Goal: Transaction & Acquisition: Purchase product/service

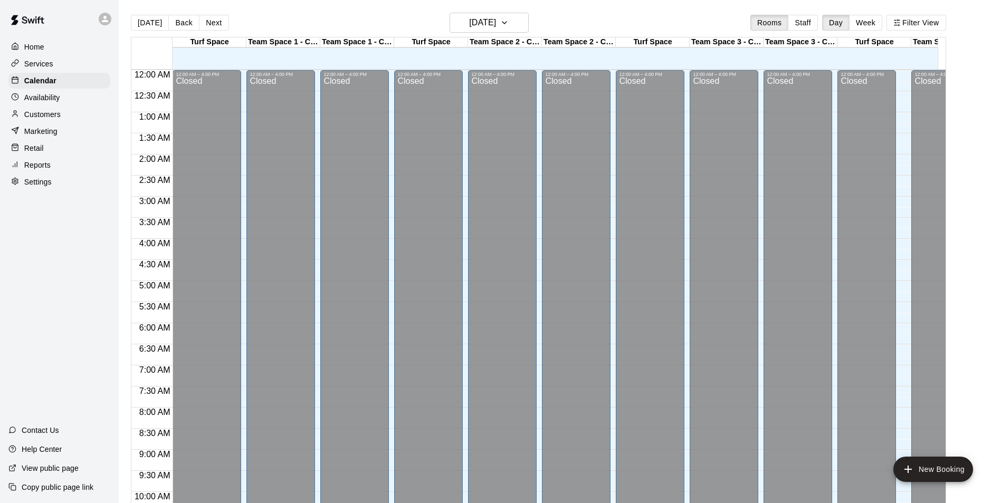
scroll to position [545, 0]
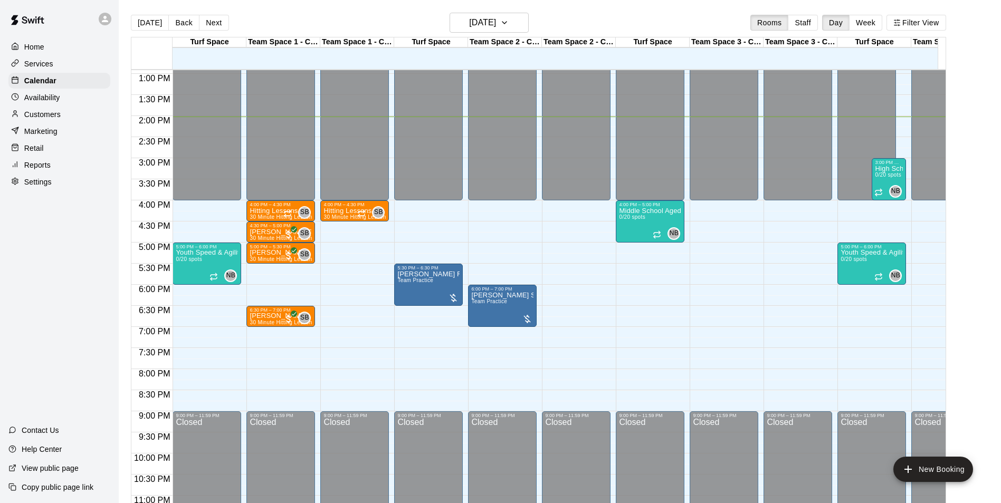
click at [32, 173] on div "Reports" at bounding box center [59, 165] width 102 height 16
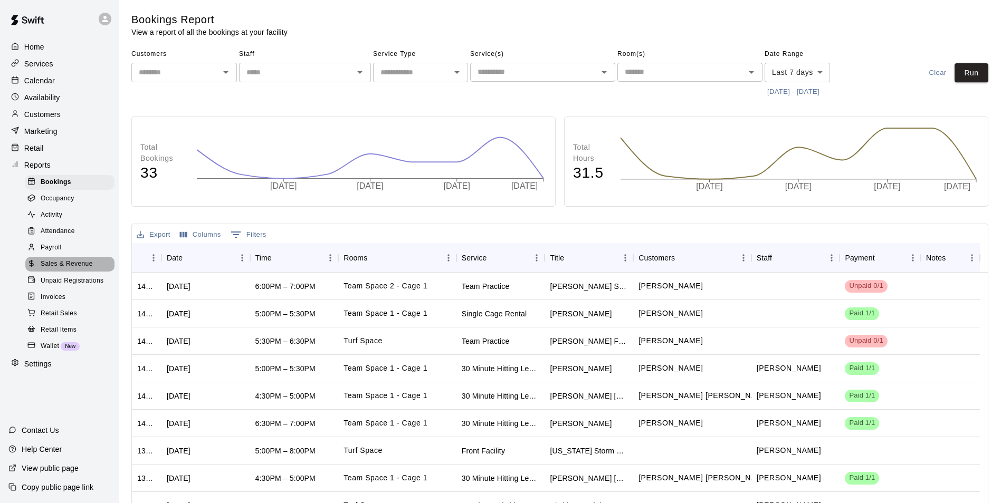
click at [73, 272] on div "Sales & Revenue" at bounding box center [69, 264] width 89 height 15
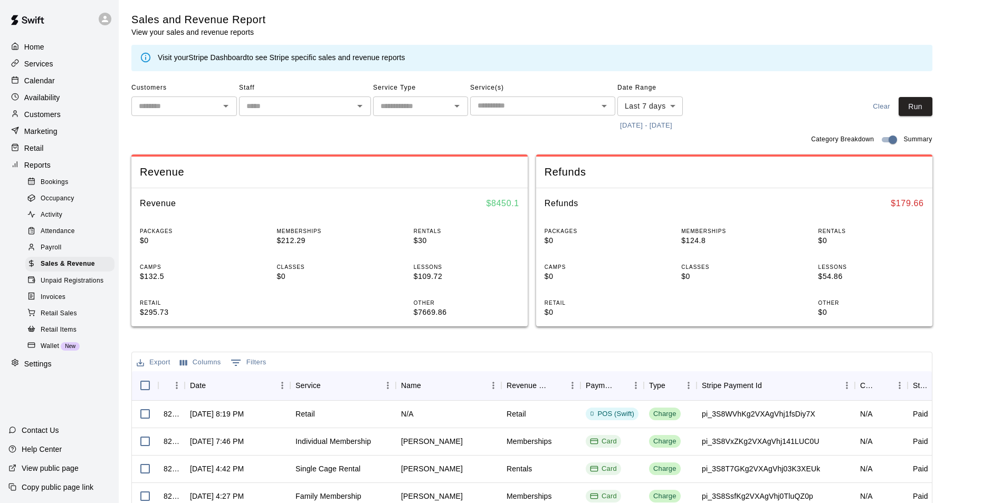
click at [455, 106] on icon "Open" at bounding box center [457, 106] width 13 height 13
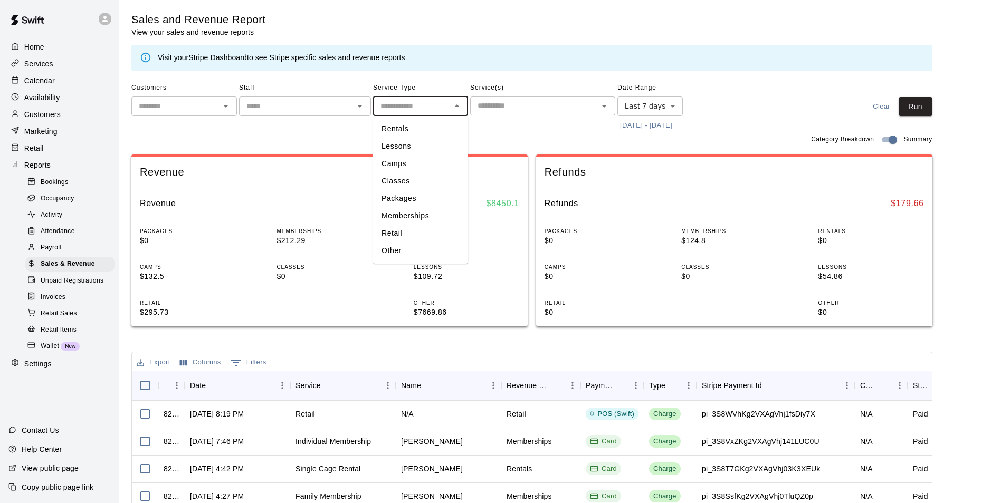
click at [425, 148] on li "Lessons" at bounding box center [420, 146] width 95 height 17
type input "*******"
click at [673, 109] on body "Home Services Calendar Availability Customers Marketing Retail Reports Bookings…" at bounding box center [500, 363] width 1001 height 726
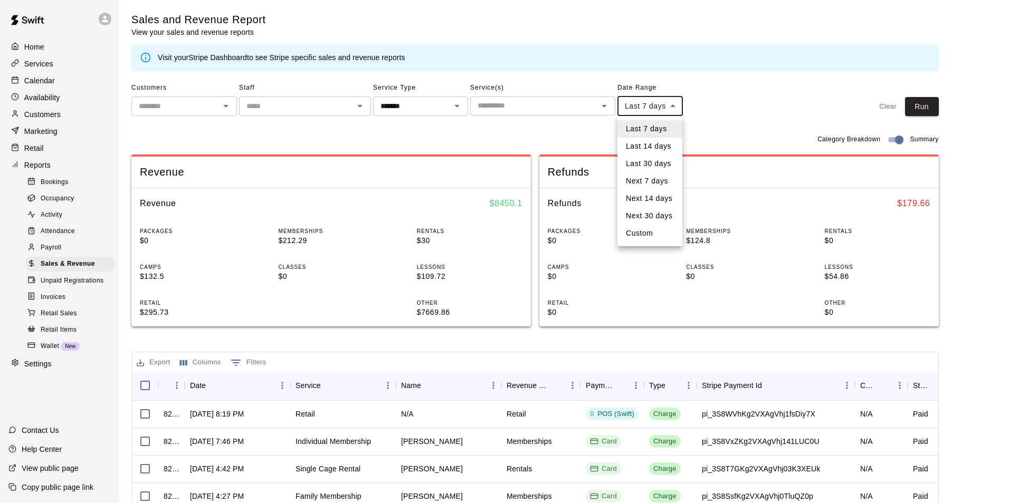
click at [667, 161] on li "Last 30 days" at bounding box center [649, 163] width 65 height 17
type input "*****"
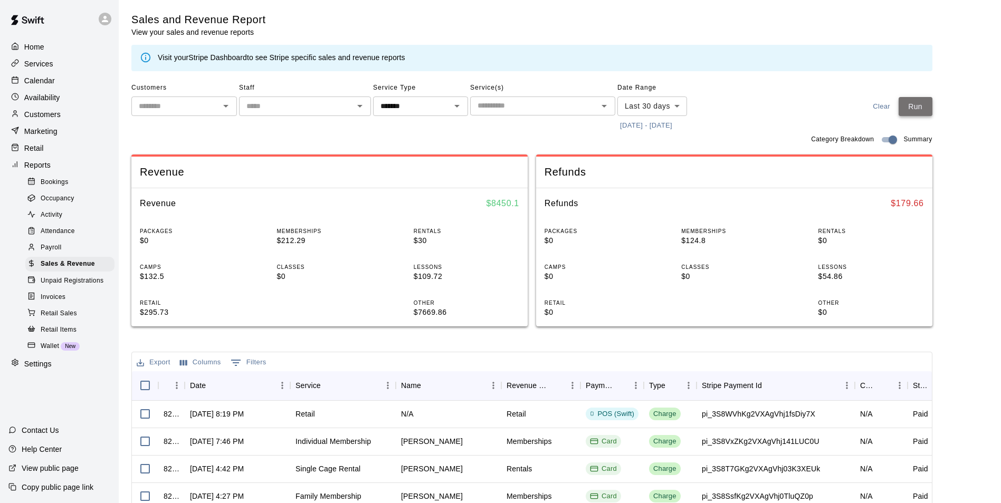
click at [916, 102] on button "Run" at bounding box center [916, 107] width 34 height 20
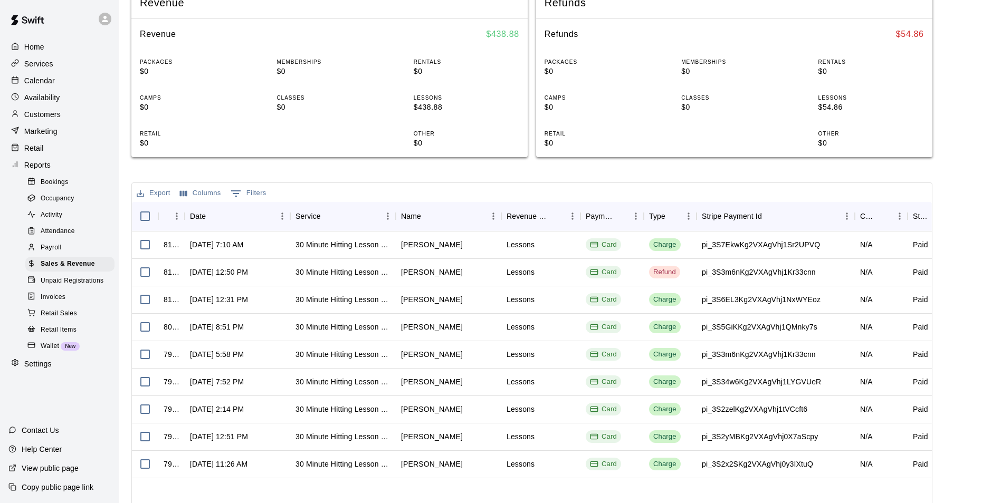
scroll to position [222, 0]
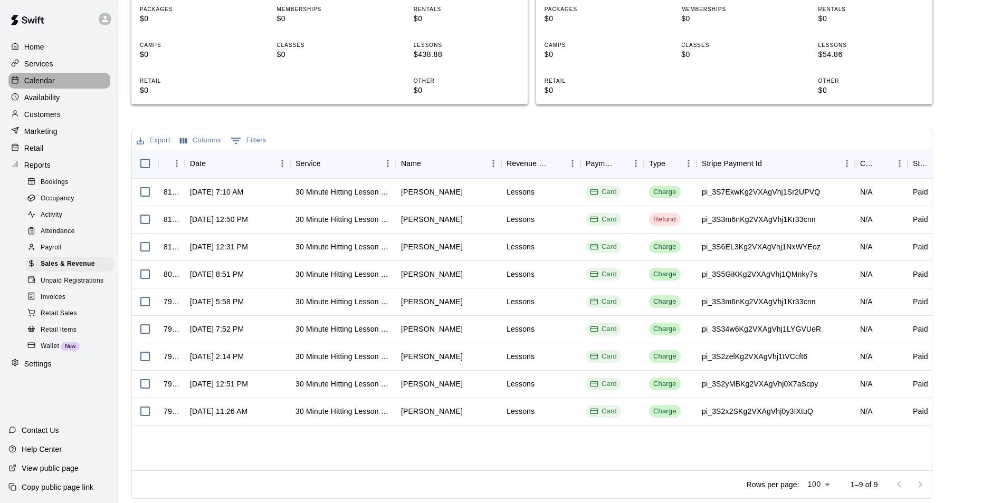
click at [46, 85] on p "Calendar" at bounding box center [39, 80] width 31 height 11
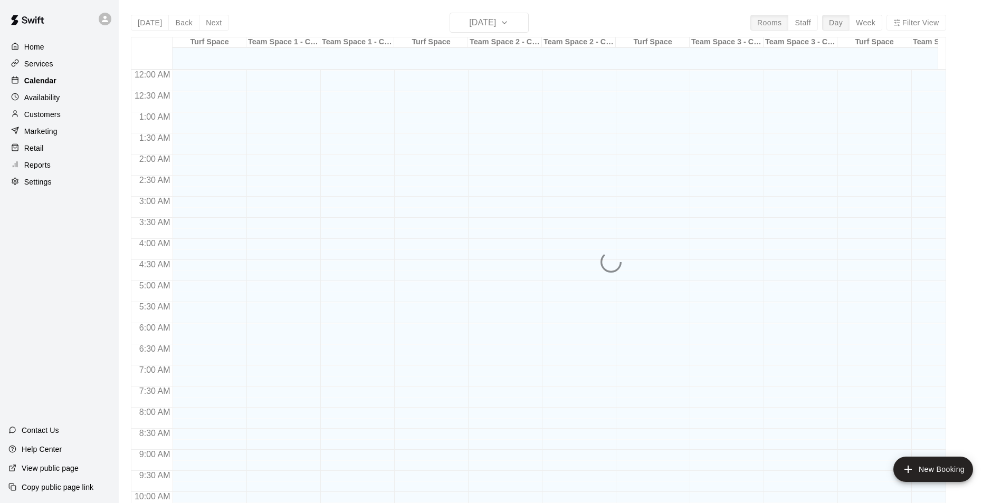
scroll to position [536, 0]
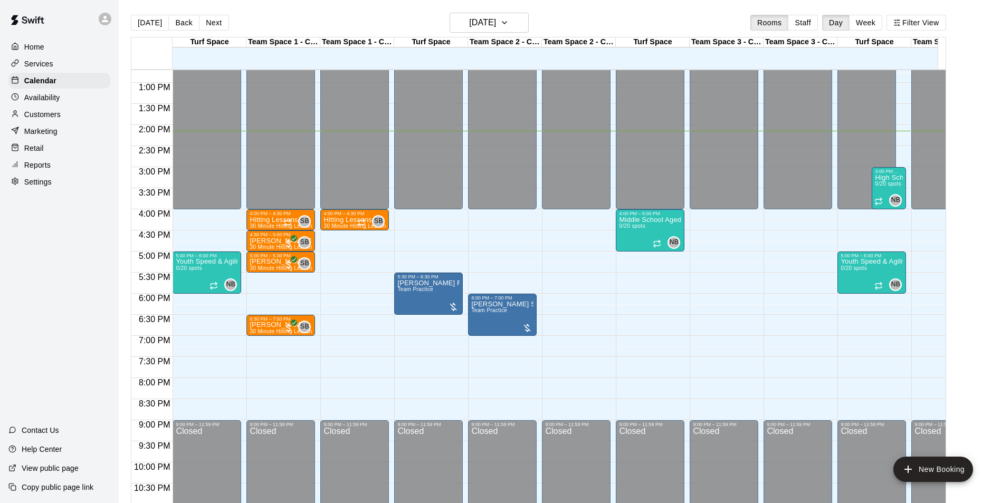
click at [45, 60] on p "Services" at bounding box center [38, 64] width 29 height 11
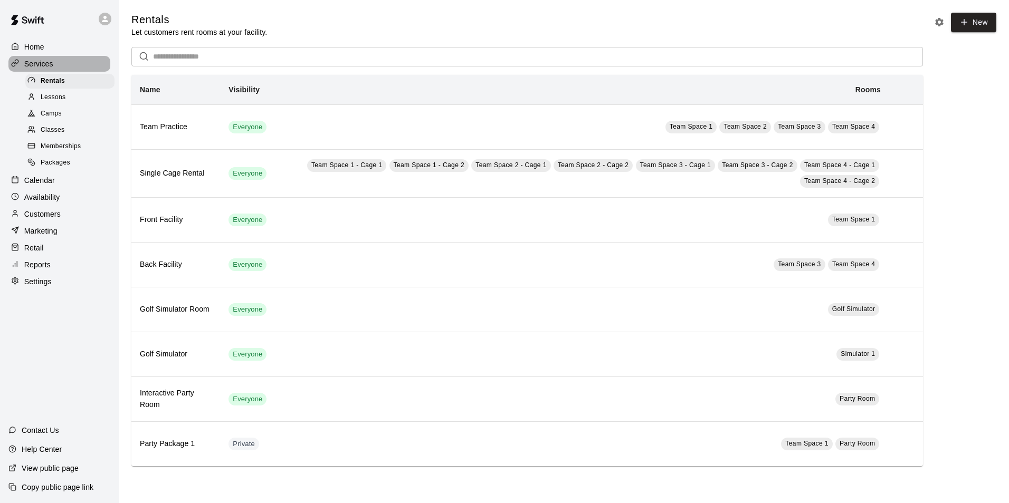
click at [32, 65] on p "Services" at bounding box center [38, 64] width 29 height 11
click at [32, 184] on p "Calendar" at bounding box center [39, 180] width 31 height 11
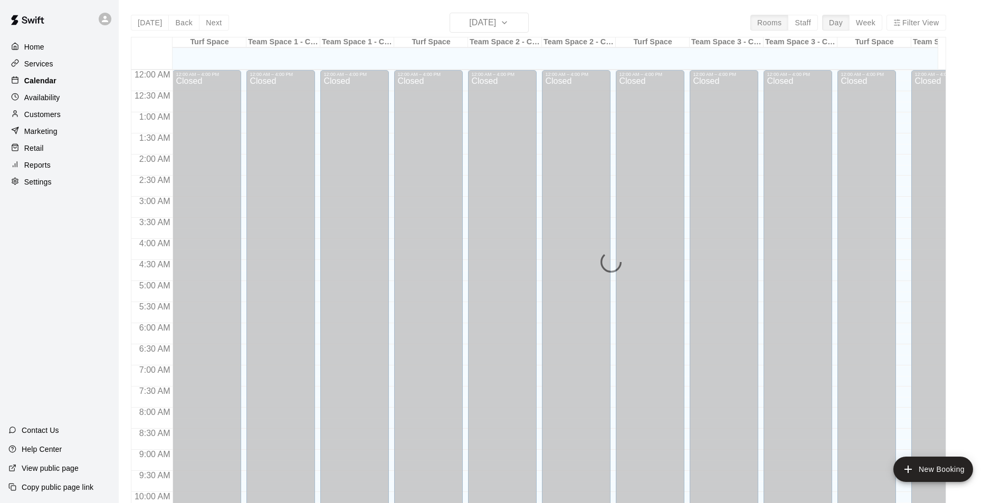
scroll to position [536, 0]
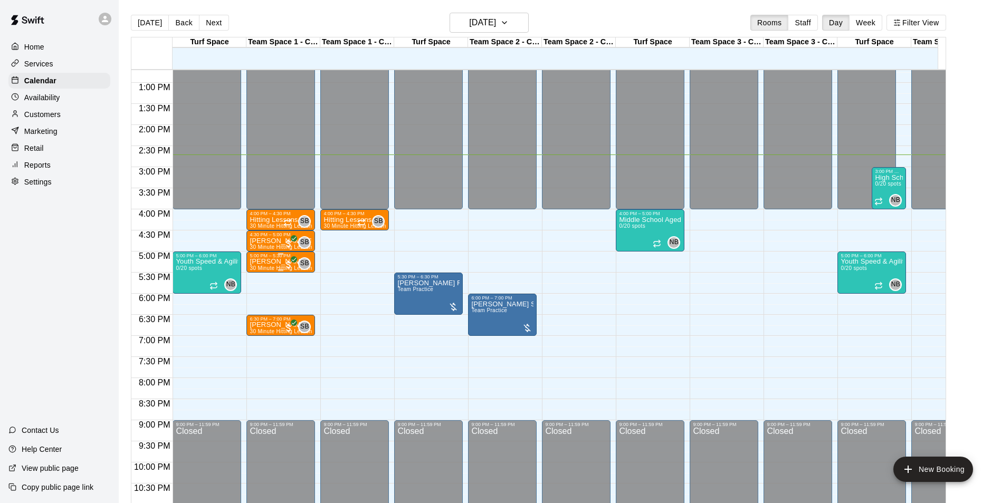
drag, startPoint x: 319, startPoint y: 108, endPoint x: 252, endPoint y: 272, distance: 177.8
drag, startPoint x: 252, startPoint y: 272, endPoint x: 97, endPoint y: 194, distance: 173.9
click at [97, 190] on div "Settings" at bounding box center [59, 182] width 102 height 16
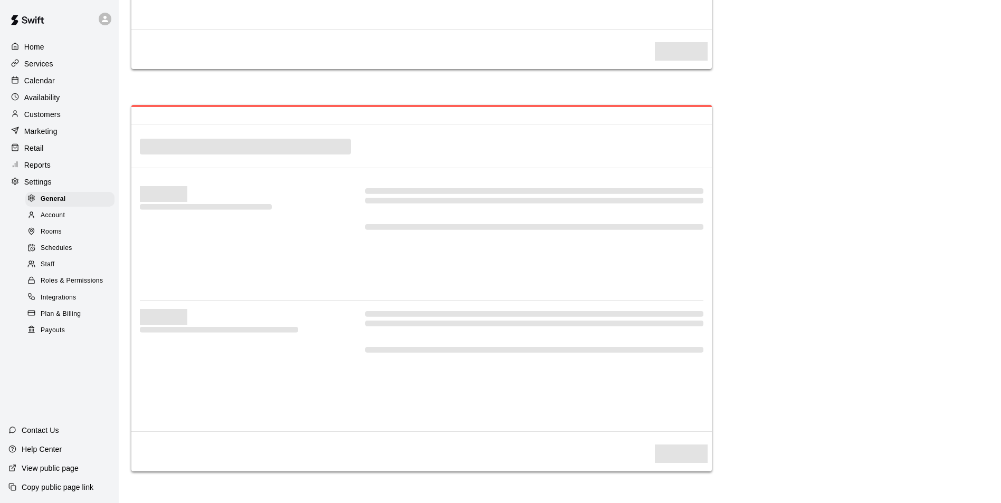
select select "**"
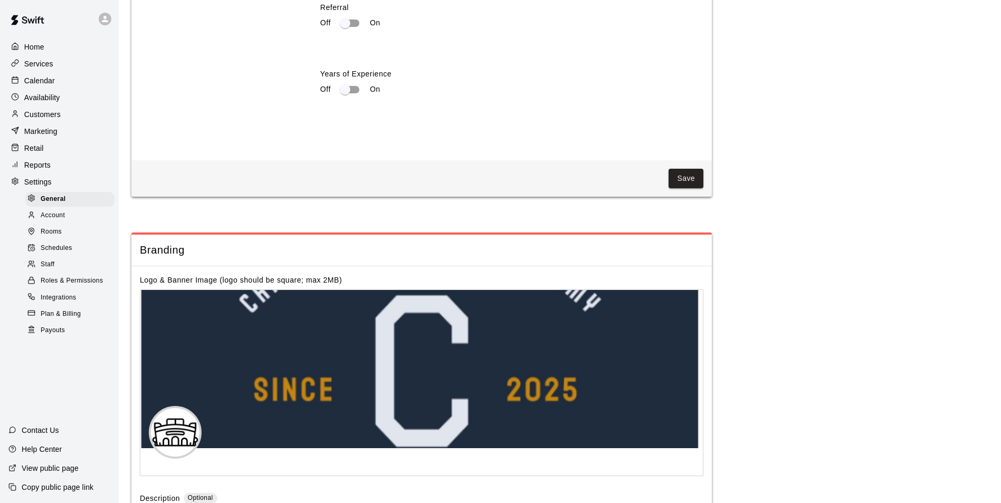
scroll to position [2190, 0]
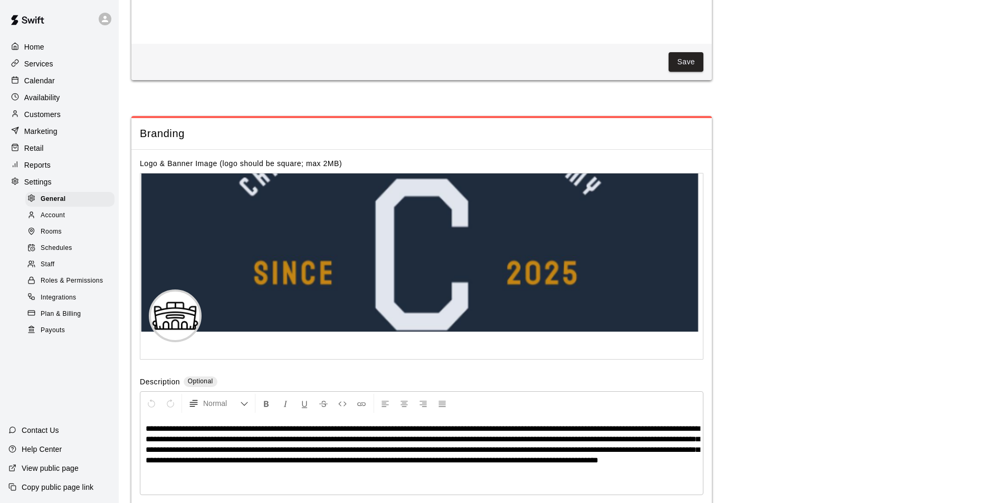
click at [45, 69] on p "Services" at bounding box center [38, 64] width 29 height 11
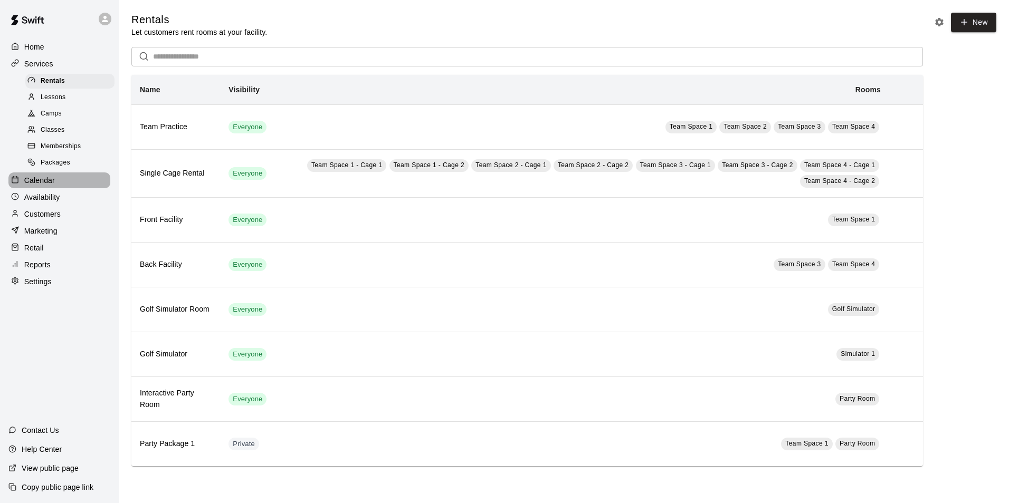
click at [40, 183] on p "Calendar" at bounding box center [39, 180] width 31 height 11
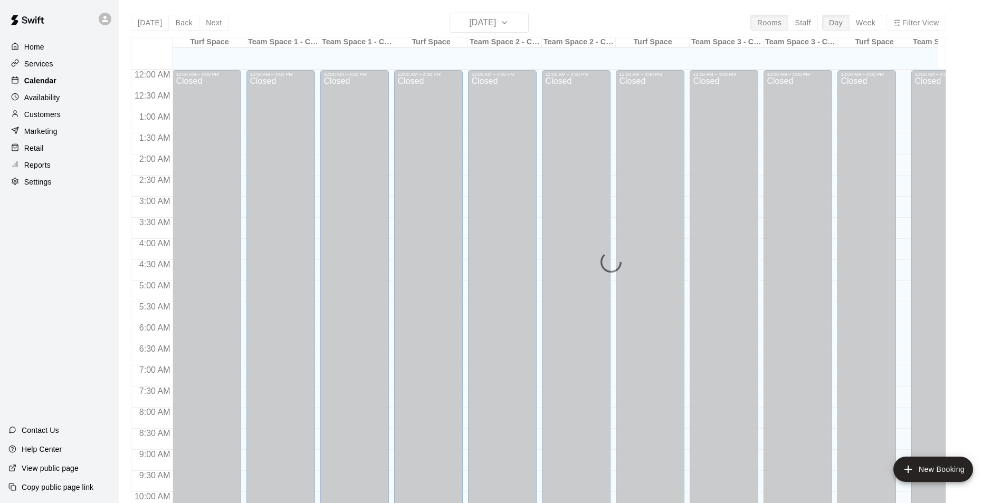
scroll to position [536, 0]
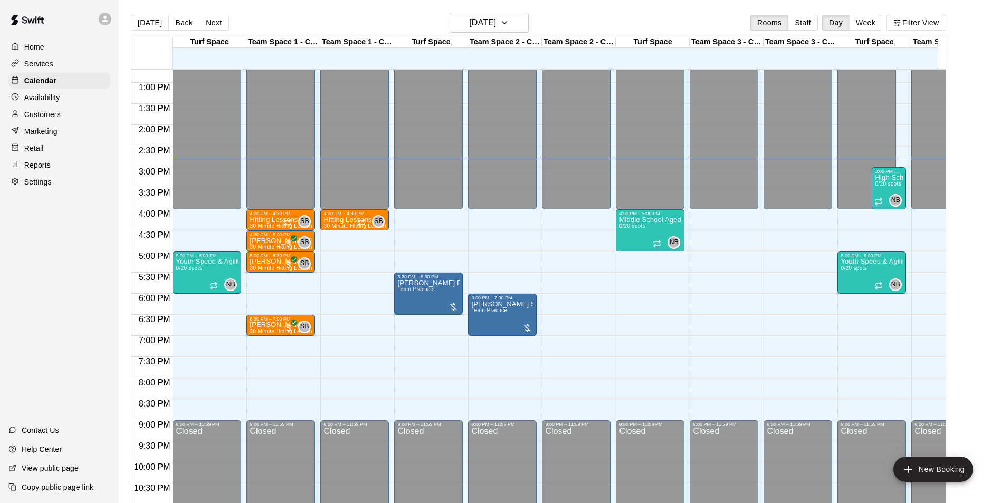
click at [41, 154] on p "Retail" at bounding box center [34, 148] width 20 height 11
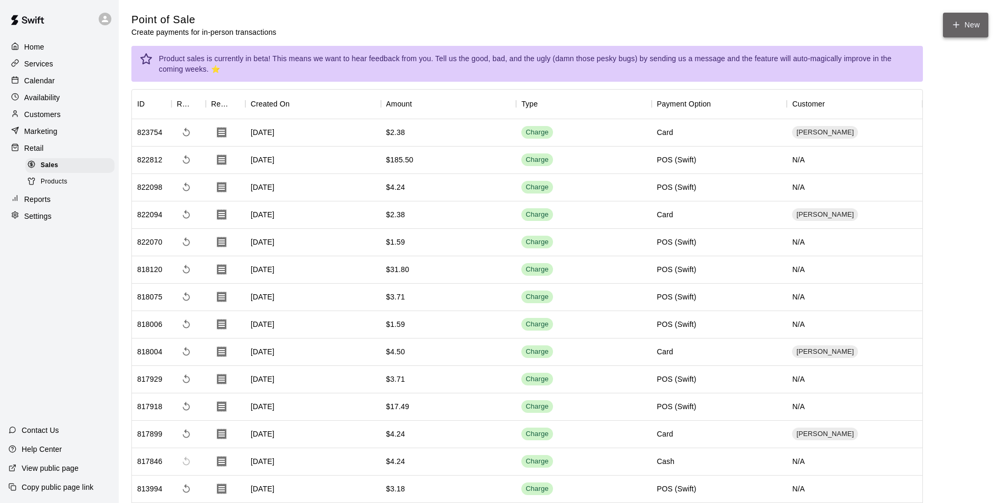
click at [969, 28] on button "New" at bounding box center [965, 25] width 45 height 25
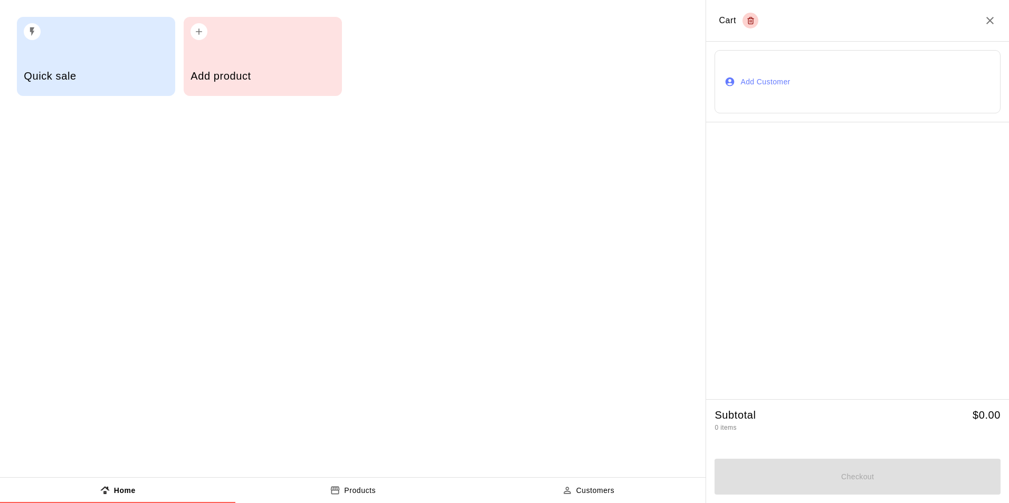
click at [233, 59] on div "Add product" at bounding box center [262, 77] width 144 height 37
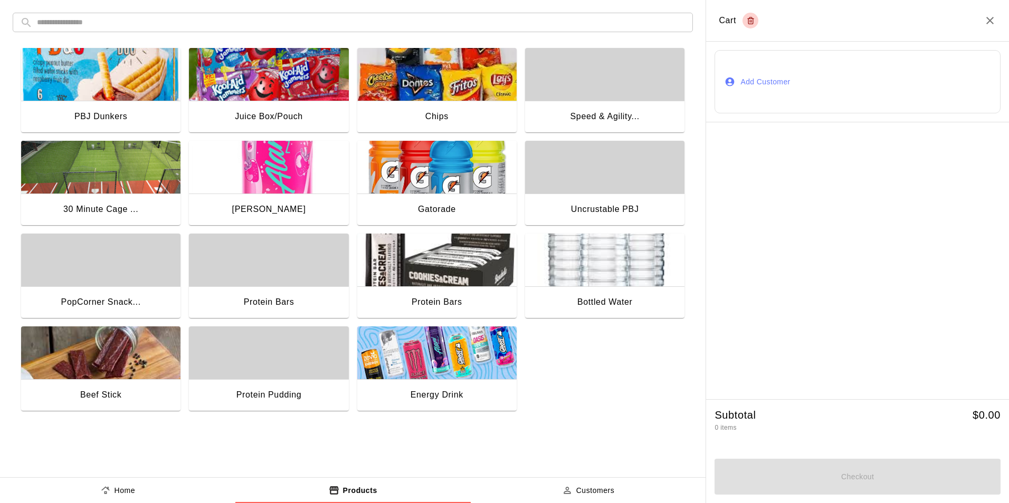
click at [288, 287] on div "button" at bounding box center [268, 260] width 159 height 53
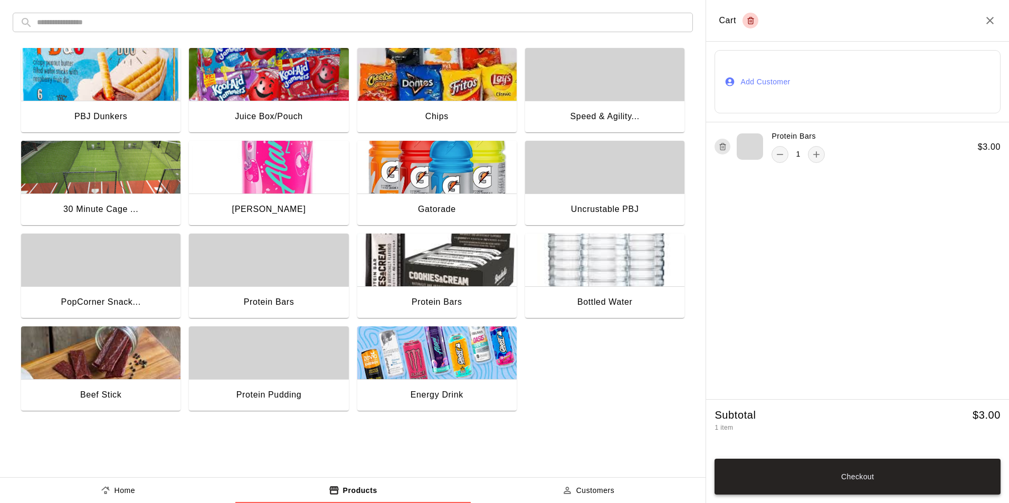
click at [876, 478] on button "Checkout" at bounding box center [857, 477] width 286 height 36
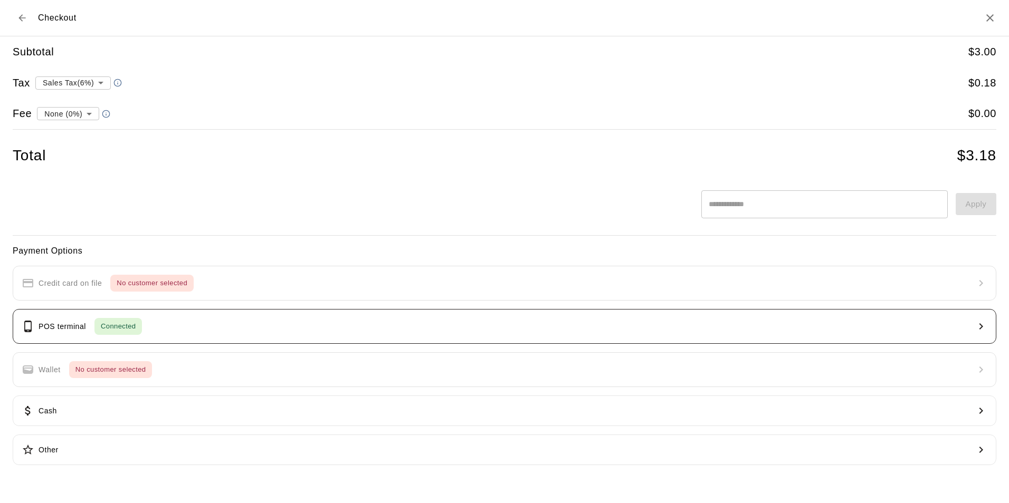
click at [158, 322] on button "POS terminal Connected" at bounding box center [505, 326] width 984 height 35
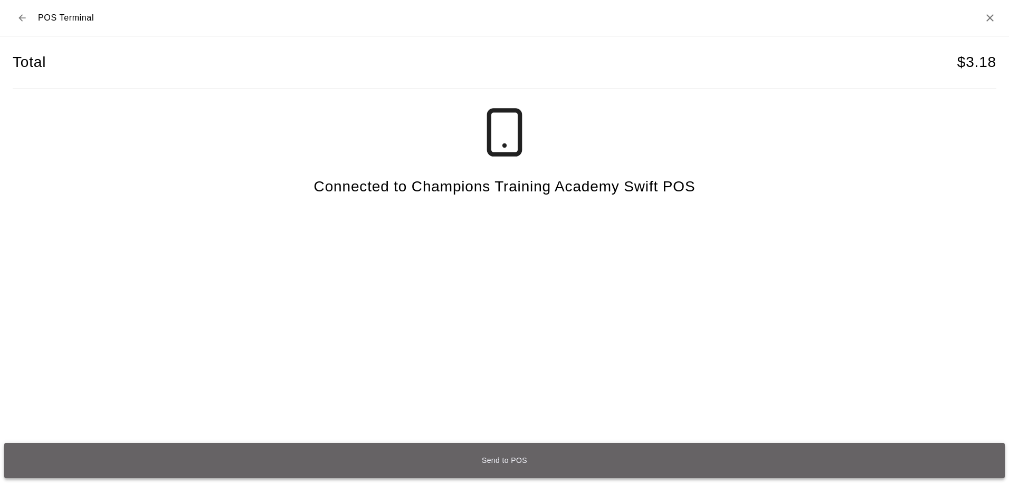
click at [500, 465] on button "Send to POS" at bounding box center [504, 460] width 1000 height 35
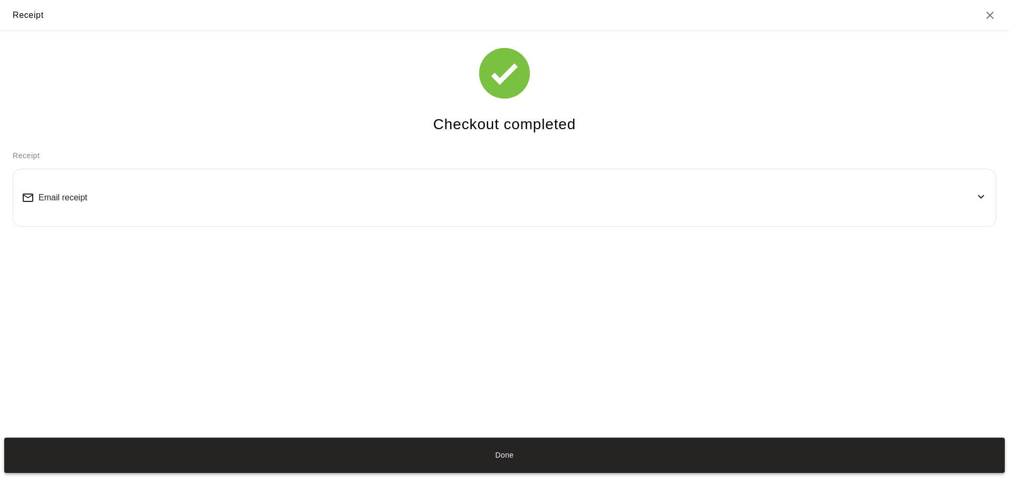
click at [516, 458] on button "Done" at bounding box center [504, 455] width 1000 height 35
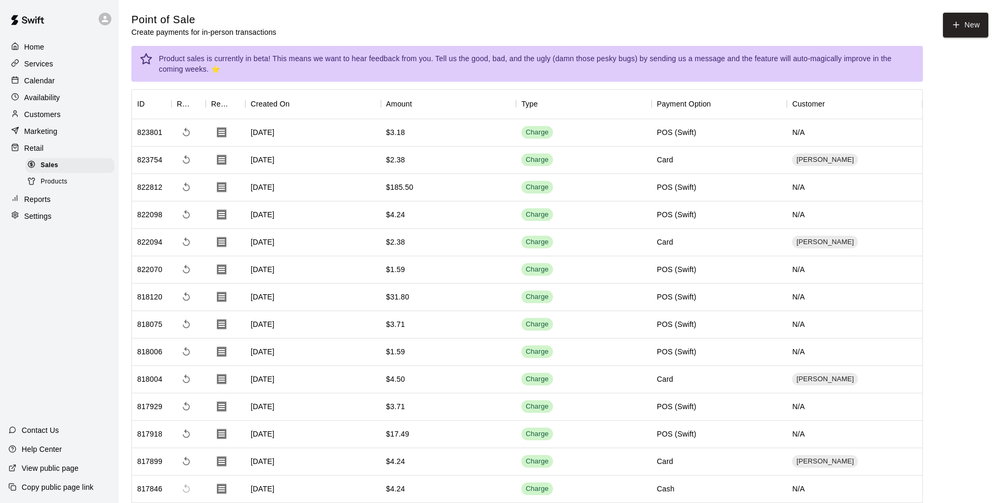
click at [46, 205] on p "Reports" at bounding box center [37, 199] width 26 height 11
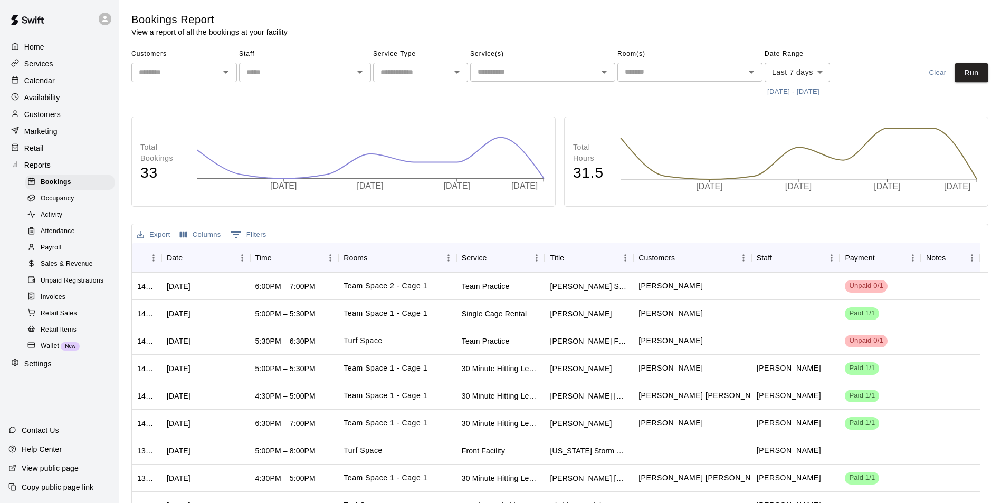
click at [70, 305] on div "Invoices" at bounding box center [69, 297] width 89 height 15
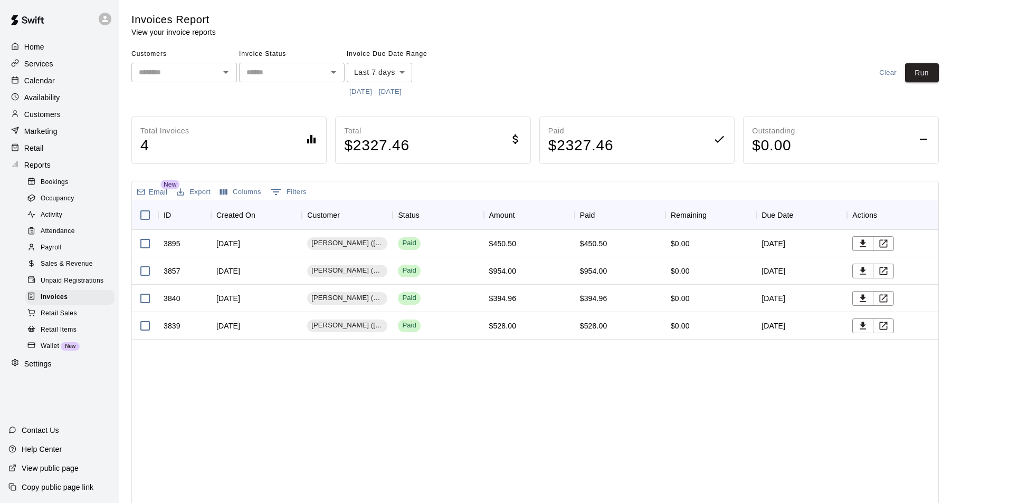
click at [403, 71] on body "Home Services Calendar Availability Customers Marketing Retail Reports Bookings…" at bounding box center [504, 277] width 1009 height 555
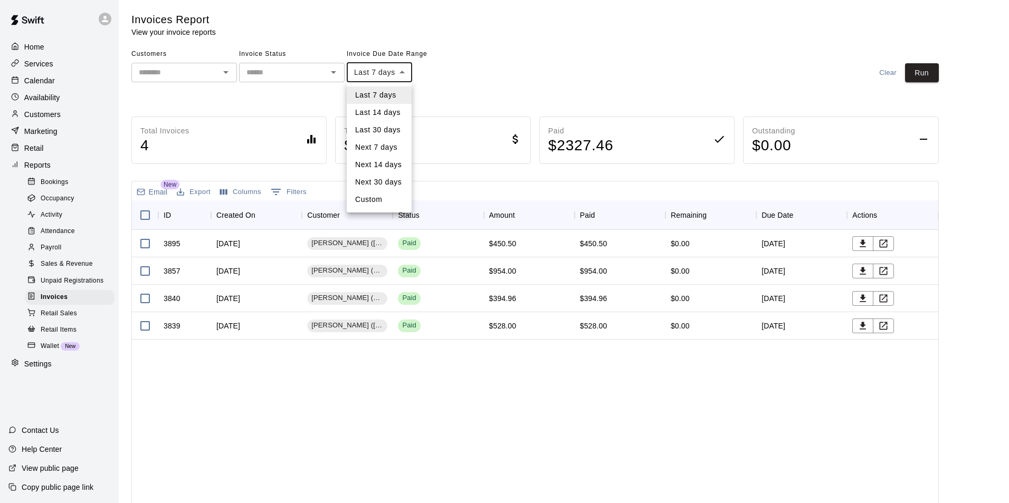
click at [386, 150] on li "Next 7 days" at bounding box center [379, 147] width 65 height 17
type input "********"
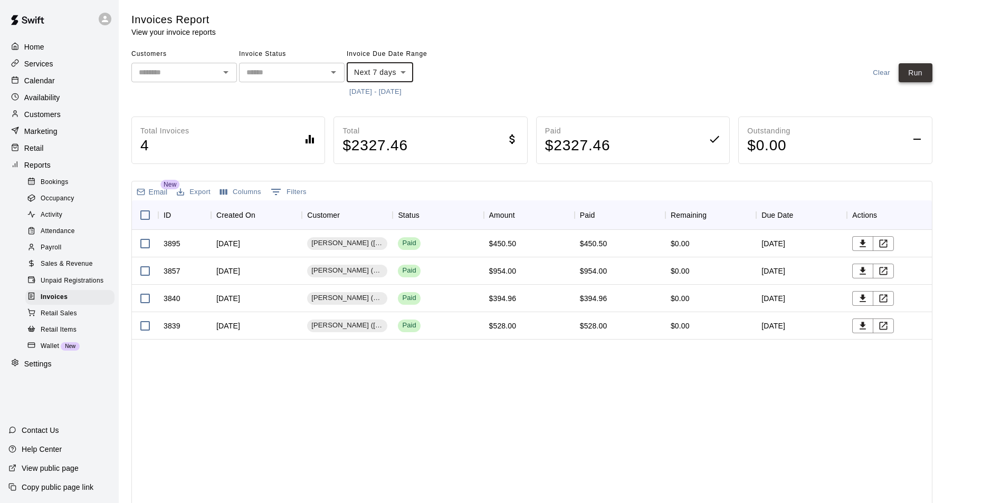
click at [914, 76] on button "Run" at bounding box center [916, 73] width 34 height 20
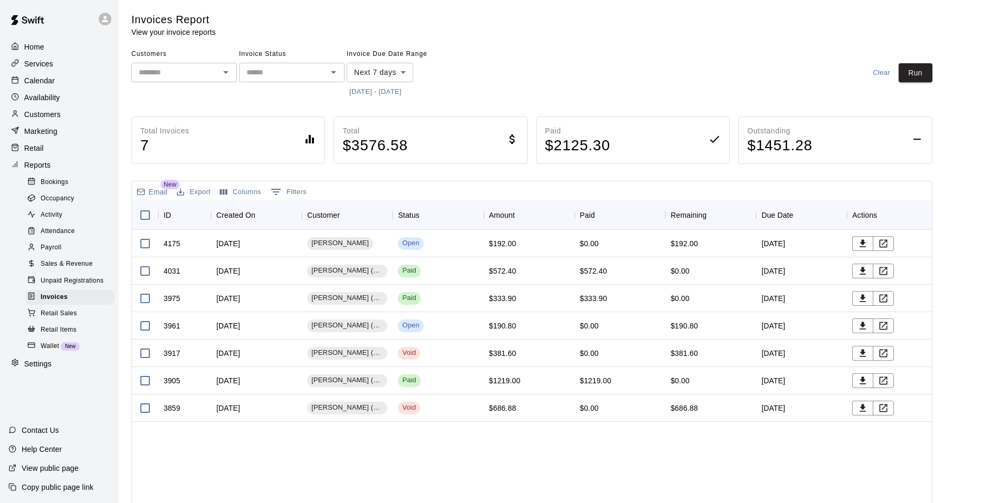
click at [37, 82] on p "Calendar" at bounding box center [39, 80] width 31 height 11
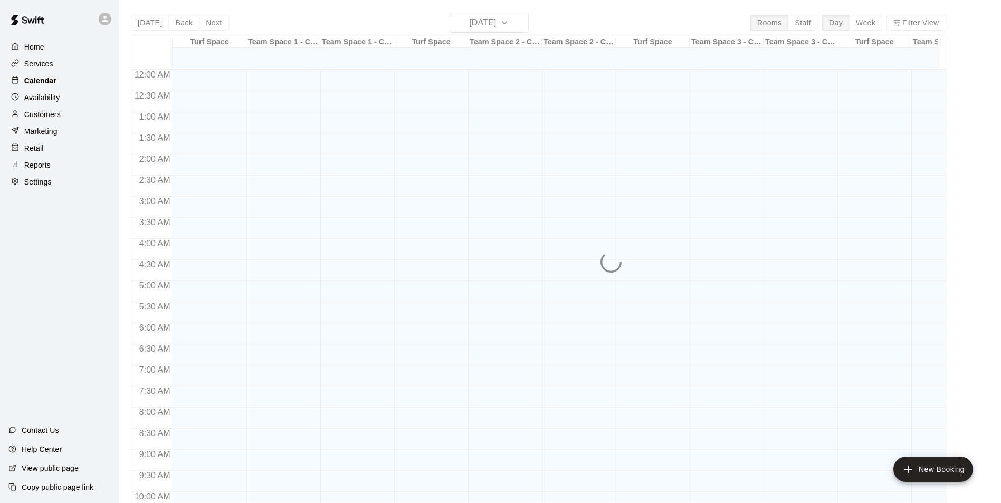
scroll to position [536, 0]
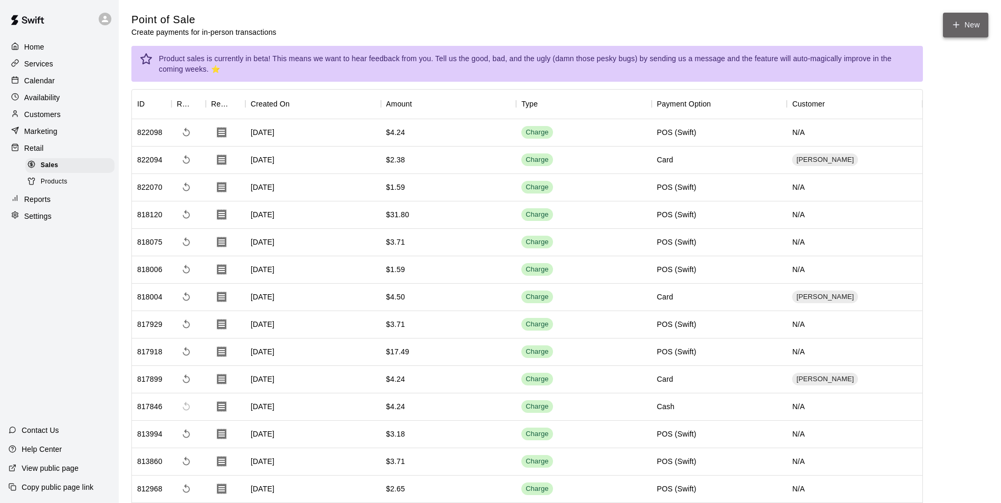
click at [969, 34] on button "New" at bounding box center [965, 25] width 45 height 25
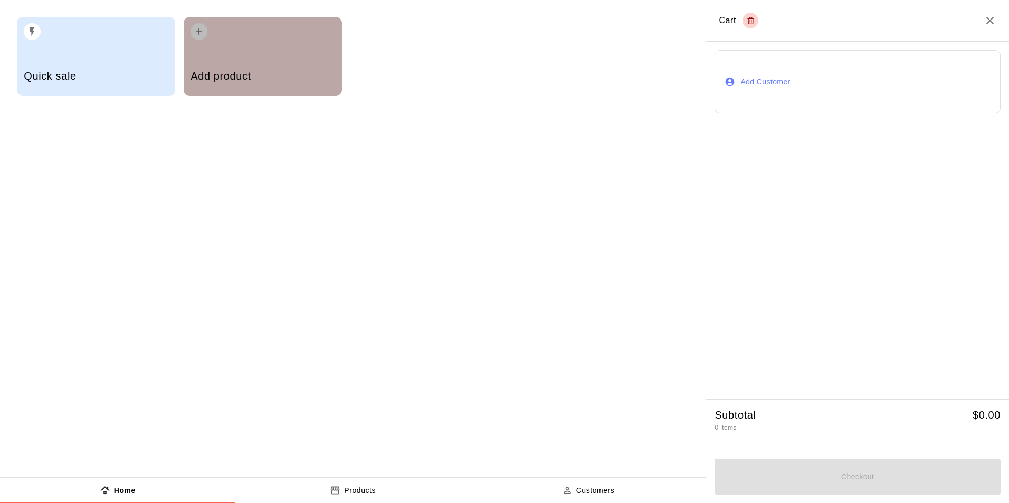
click at [199, 61] on div "Add product" at bounding box center [262, 77] width 144 height 37
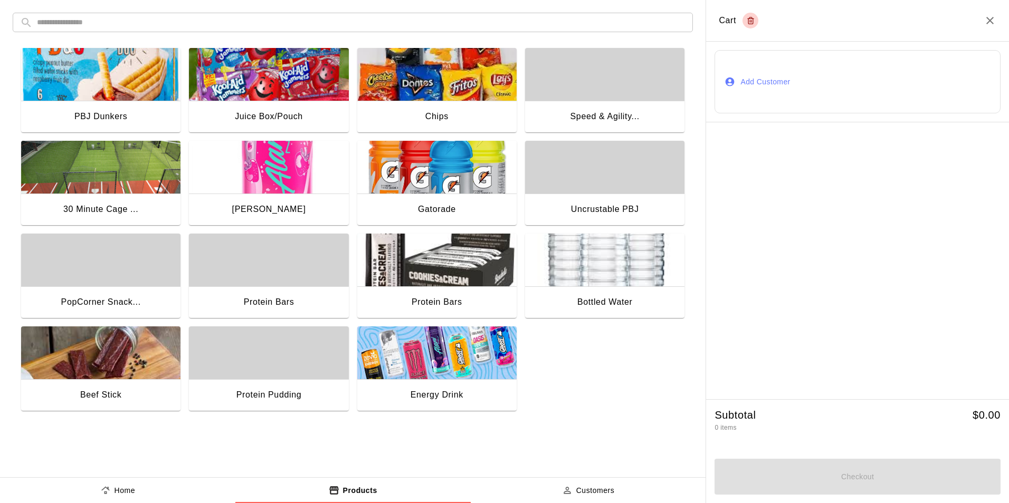
click at [475, 89] on img "button" at bounding box center [436, 74] width 159 height 53
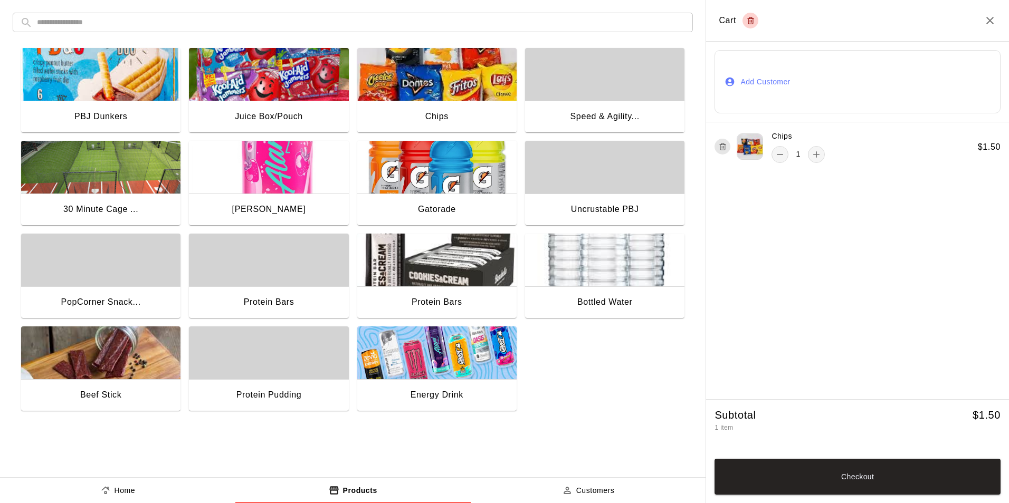
click at [274, 104] on div "Juice Box/Pouch" at bounding box center [268, 118] width 159 height 34
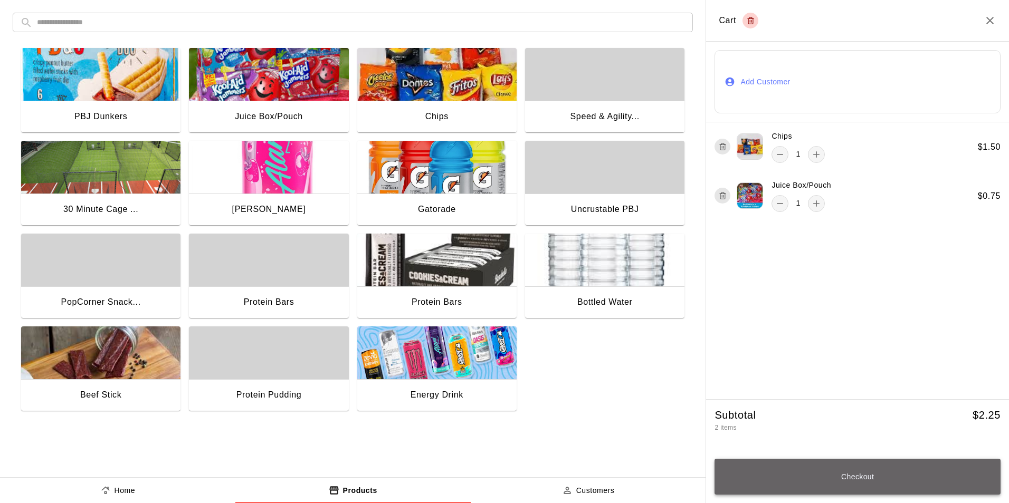
click at [855, 485] on button "Checkout" at bounding box center [857, 477] width 286 height 36
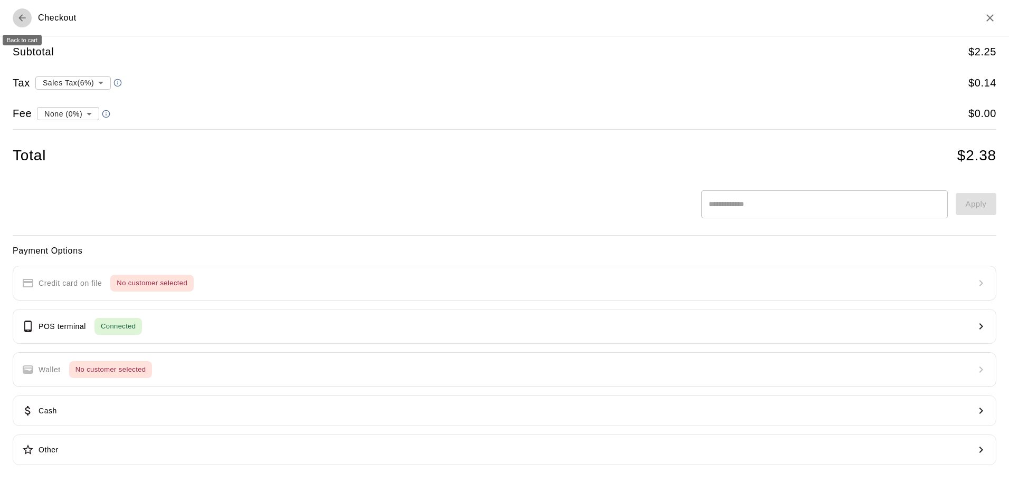
click at [21, 20] on icon "Back to cart" at bounding box center [21, 17] width 7 height 7
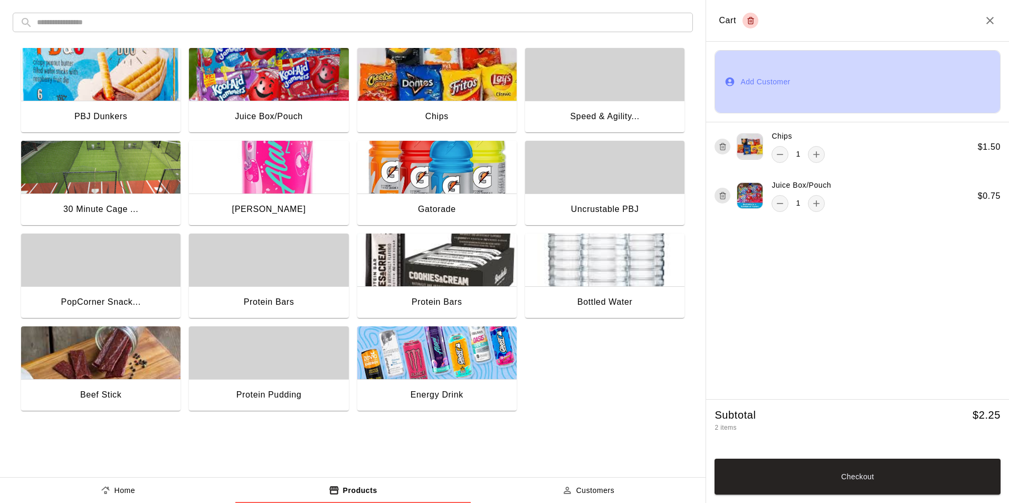
click at [766, 72] on button "Add Customer" at bounding box center [857, 81] width 286 height 63
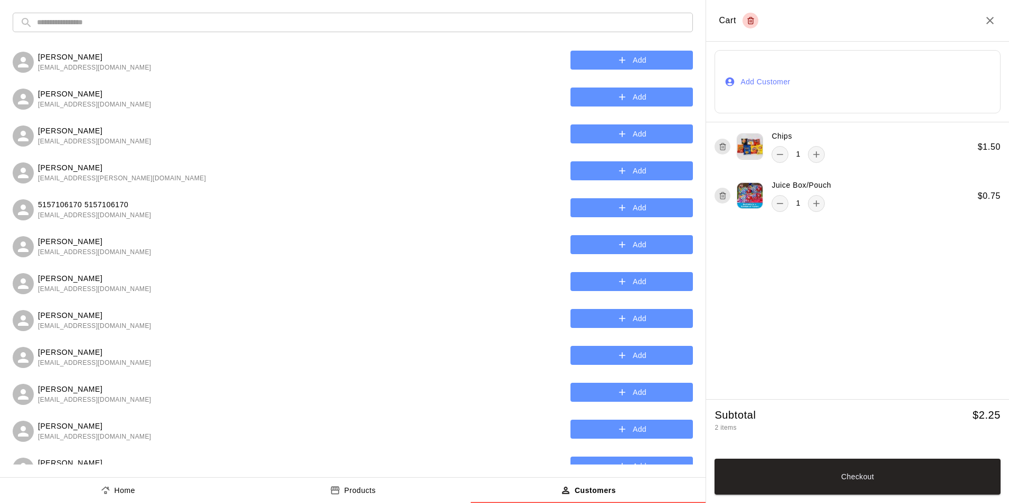
click at [123, 21] on input "text" at bounding box center [361, 23] width 649 height 20
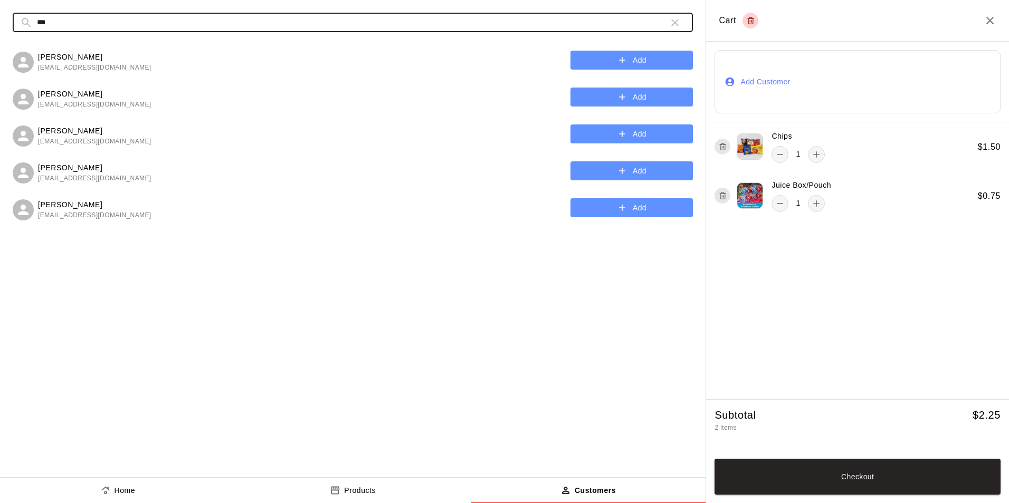
type input "***"
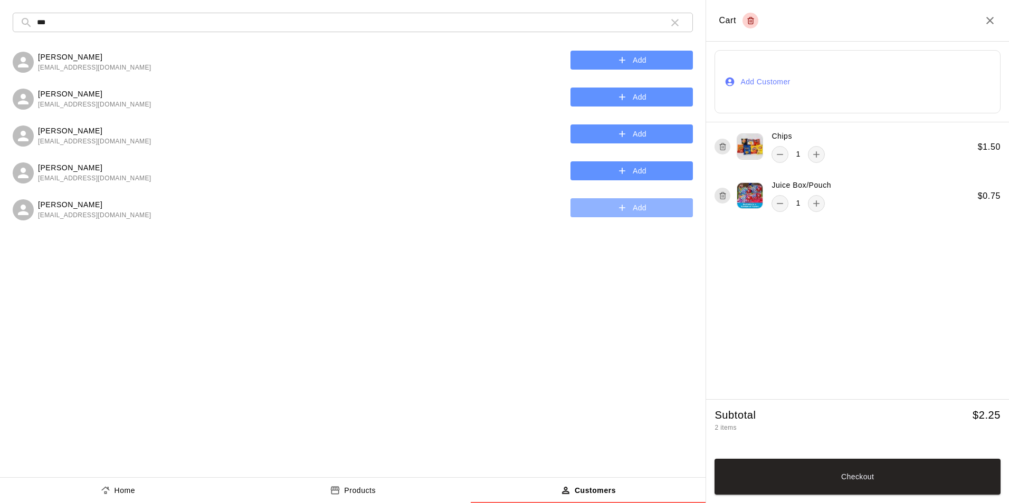
click at [619, 209] on icon "button" at bounding box center [622, 208] width 11 height 11
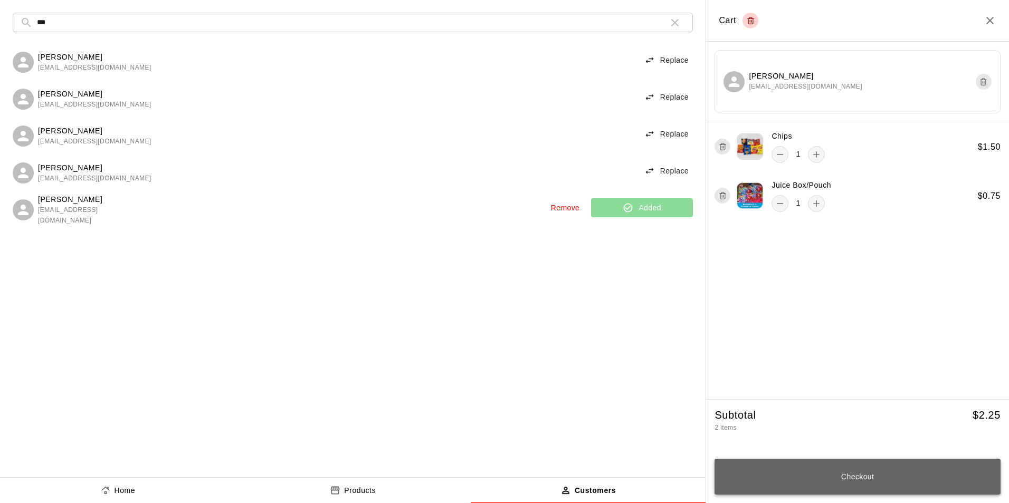
click at [859, 485] on button "Checkout" at bounding box center [857, 477] width 286 height 36
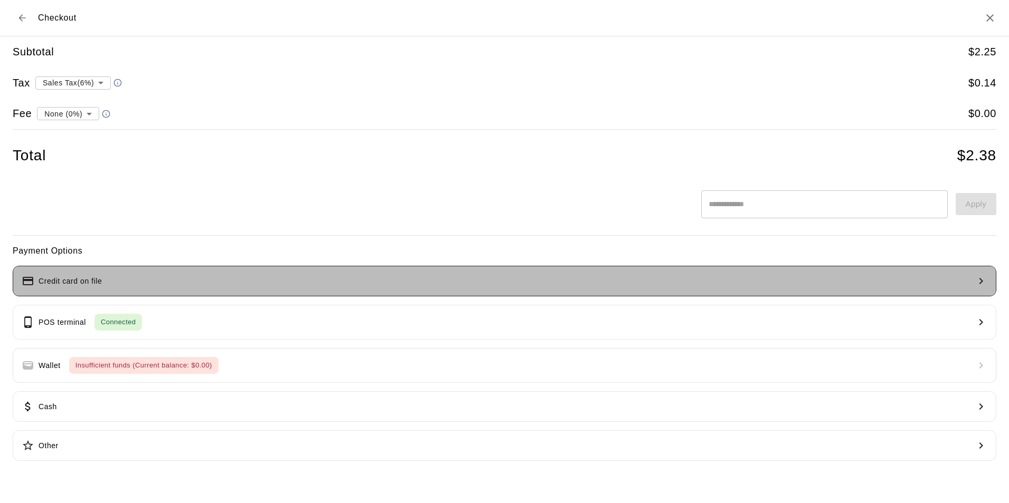
click at [228, 281] on button "Credit card on file" at bounding box center [505, 281] width 984 height 31
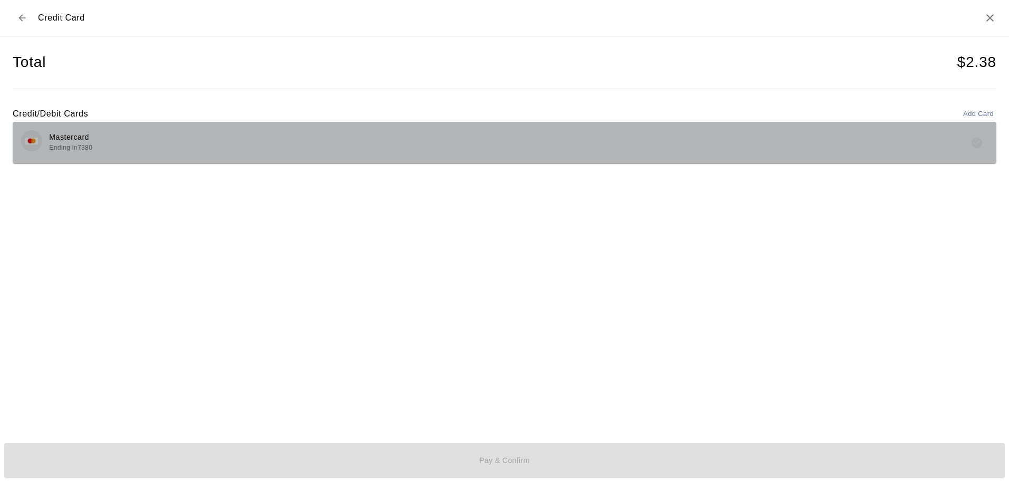
click at [146, 147] on div "Mastercard Ending in 7380" at bounding box center [504, 142] width 967 height 25
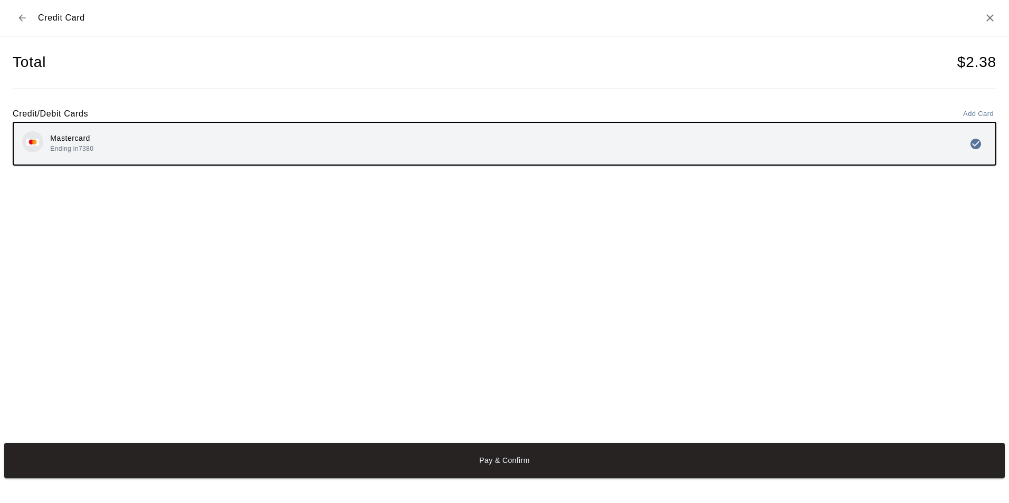
click at [519, 451] on button "Pay & Confirm" at bounding box center [504, 460] width 1000 height 35
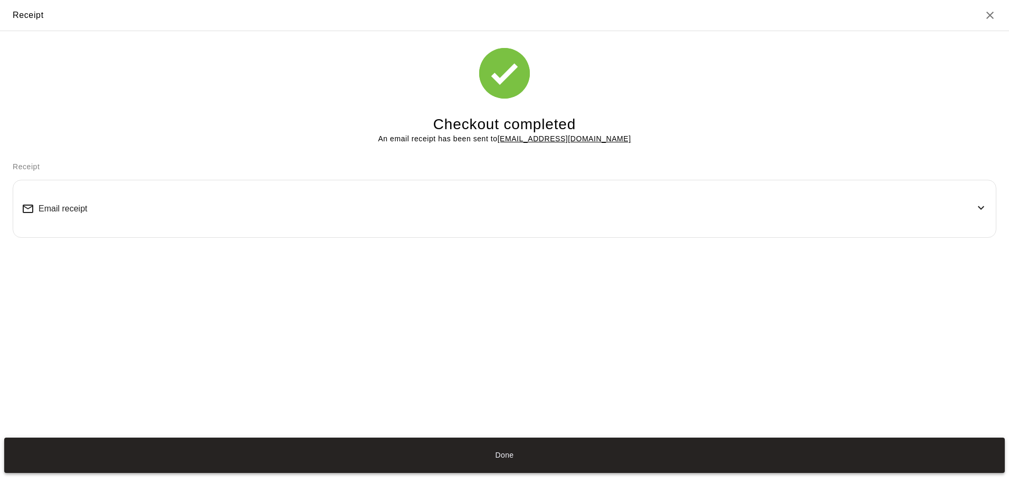
click at [505, 447] on button "Done" at bounding box center [504, 455] width 1000 height 35
